Goal: Check status: Check status

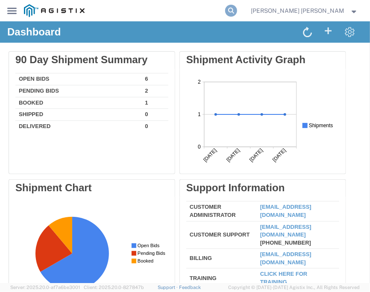
click at [237, 13] on icon at bounding box center [231, 11] width 12 height 12
paste input "56963857"
type input "56963857"
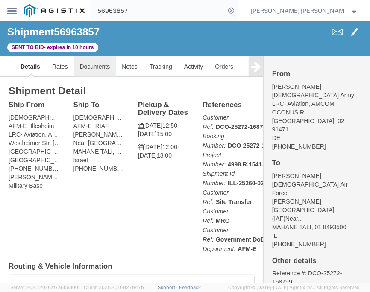
click link "Documents"
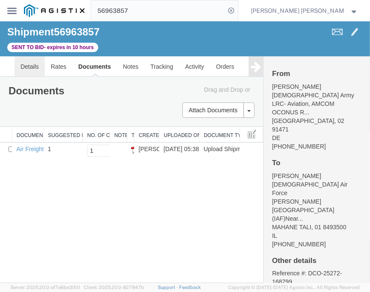
click at [27, 65] on link "Details" at bounding box center [30, 66] width 30 height 20
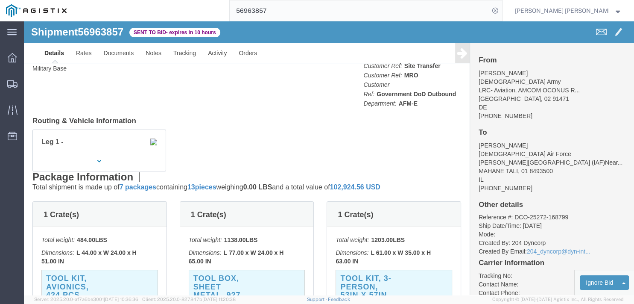
scroll to position [90, 0]
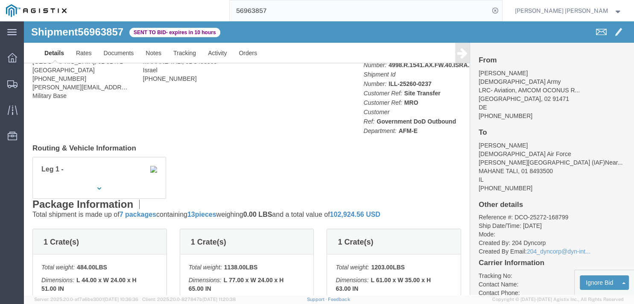
click div "Ship From U.S. Army ([PERSON_NAME]) AFM-E_Illesheim LRC- Aviation, AMCOM OCONUS…"
